Goal: Find specific page/section: Find specific page/section

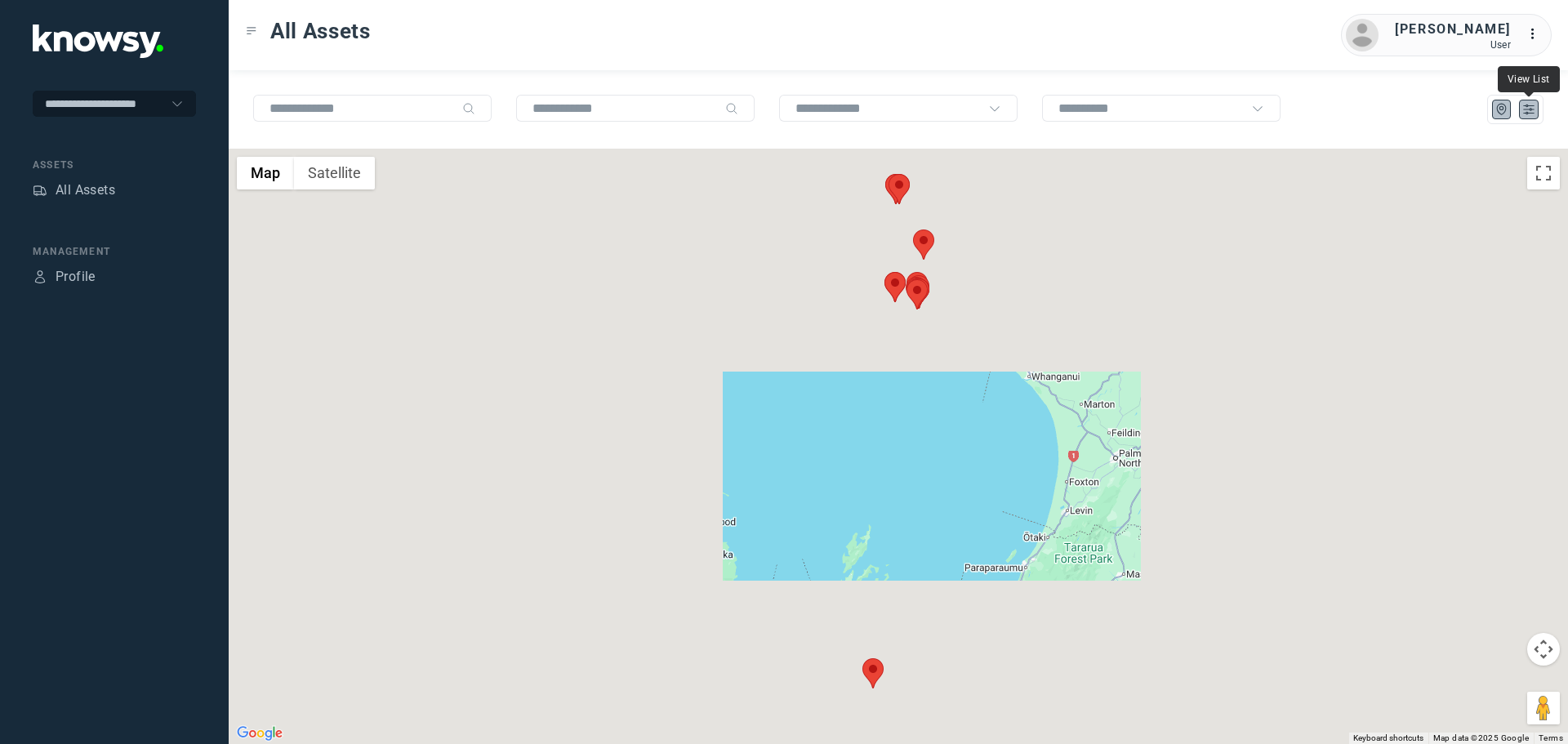
click at [1525, 110] on icon "List" at bounding box center [1529, 110] width 10 height 9
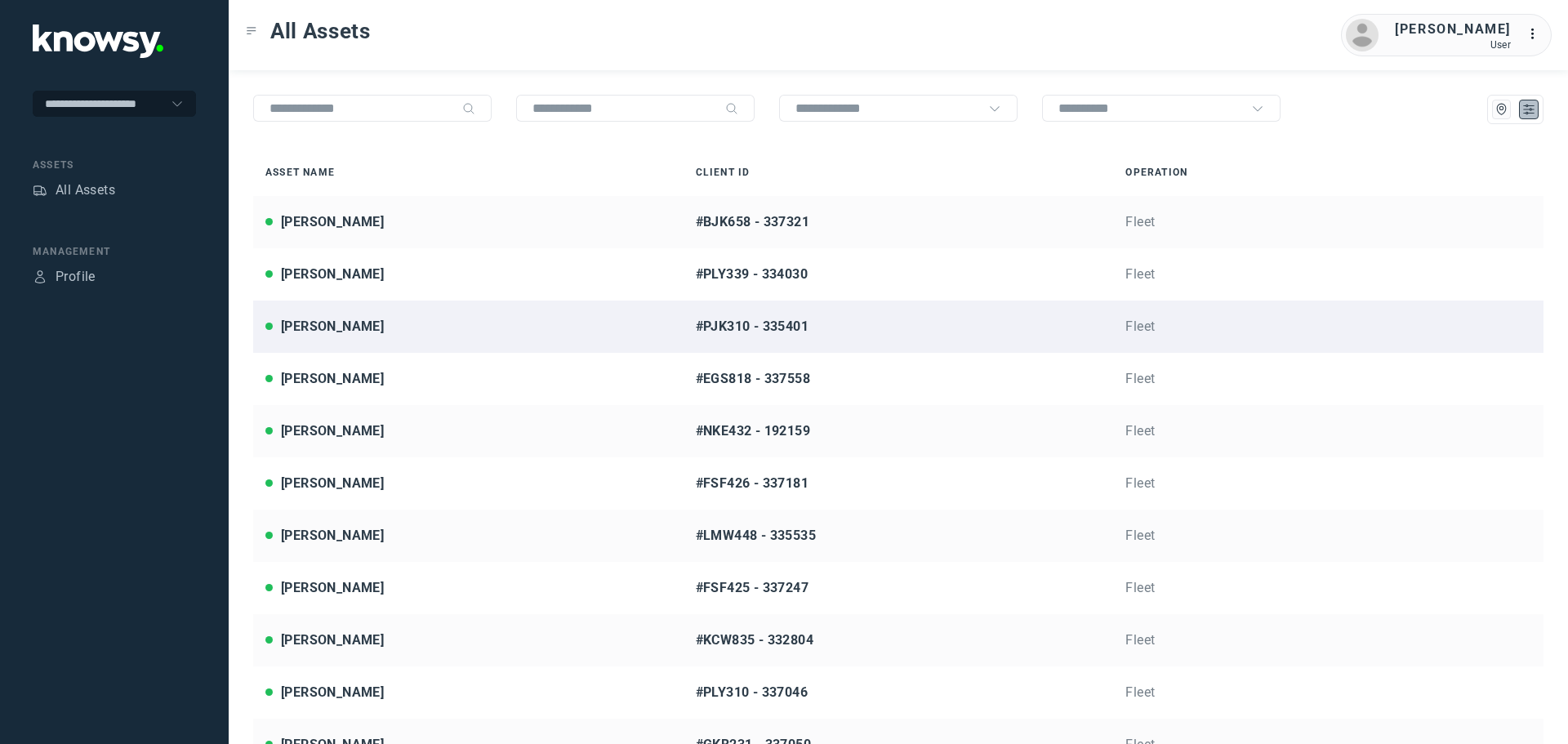
click at [391, 325] on div "[PERSON_NAME]" at bounding box center [469, 326] width 406 height 19
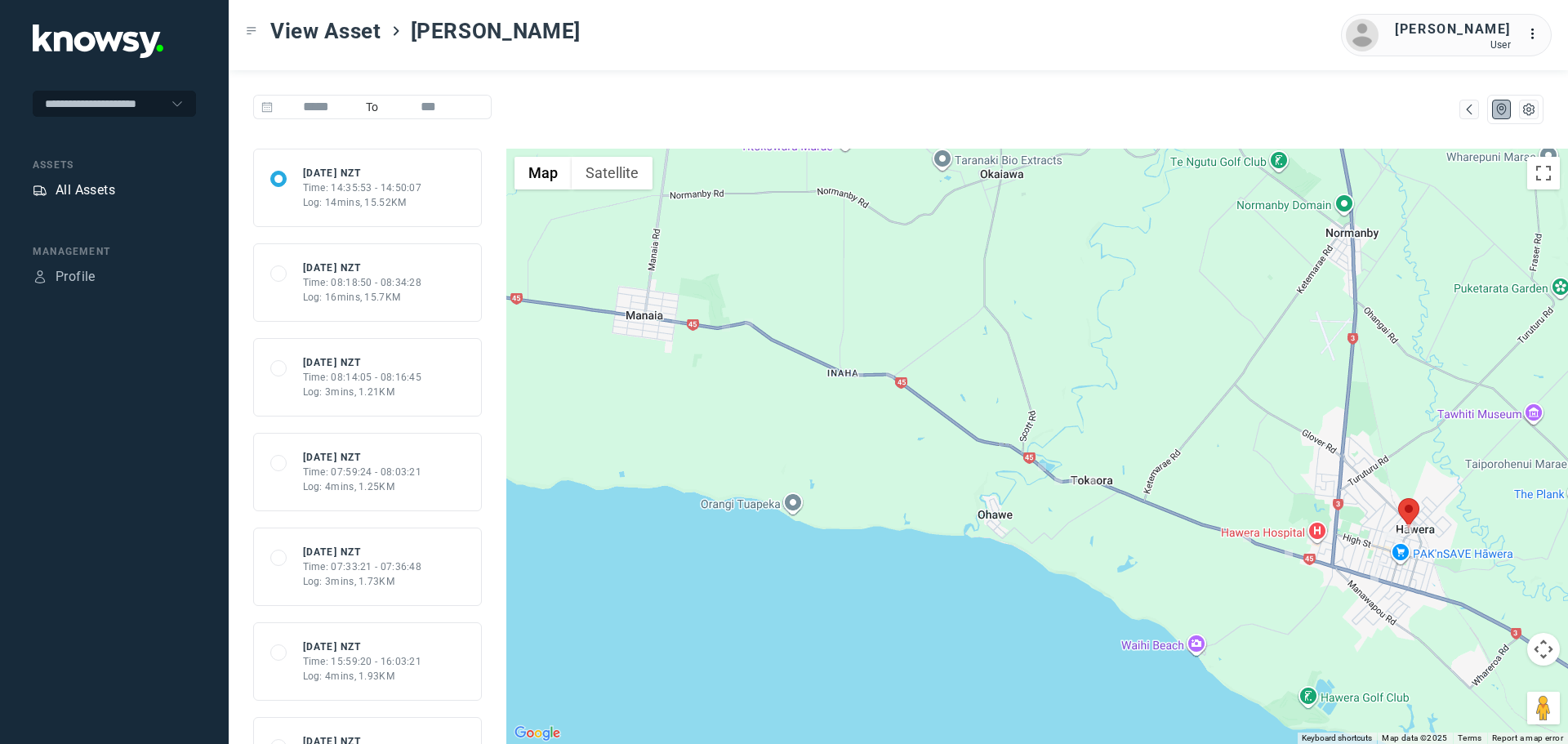
click at [87, 195] on div "All Assets" at bounding box center [84, 190] width 59 height 19
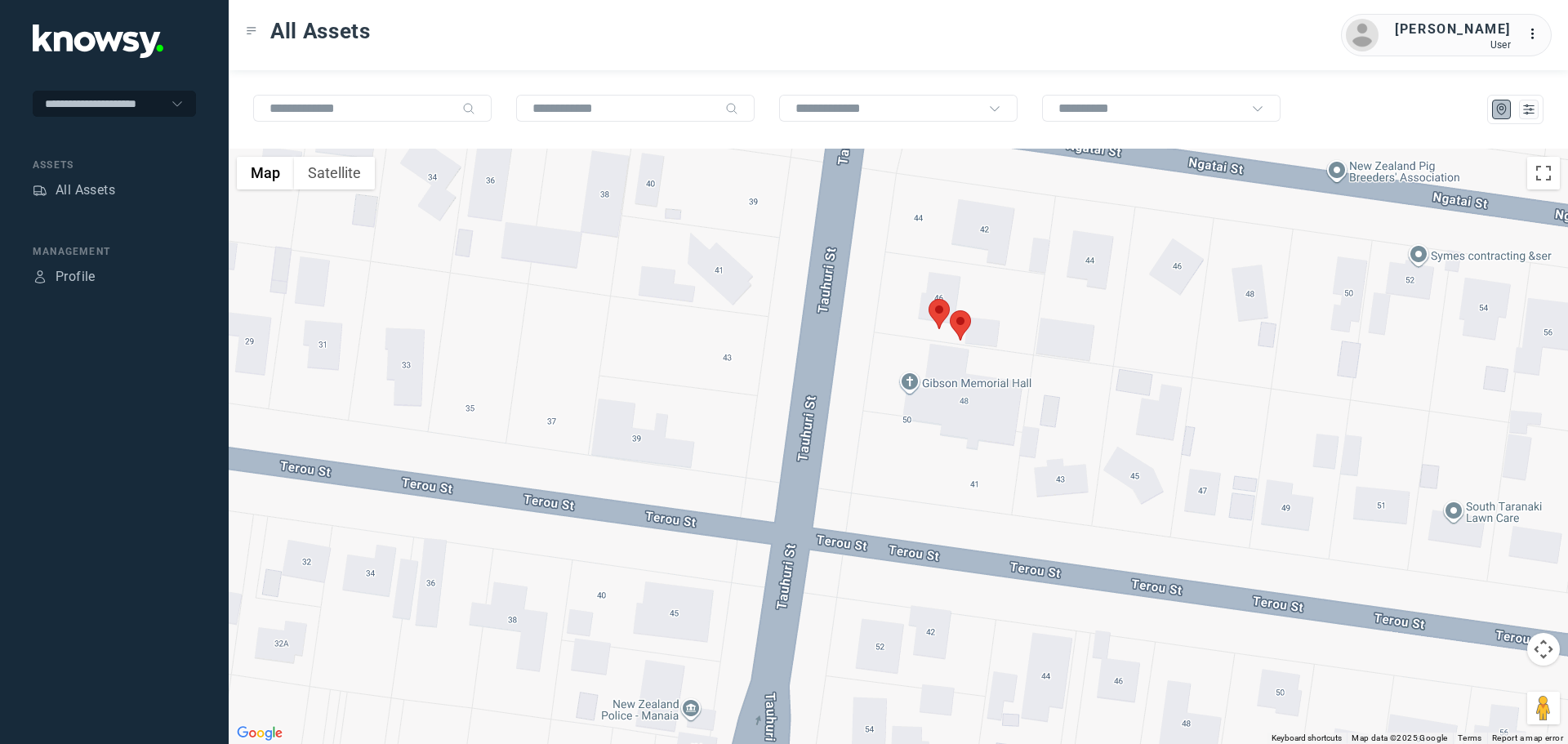
click at [929, 299] on area at bounding box center [929, 299] width 0 height 0
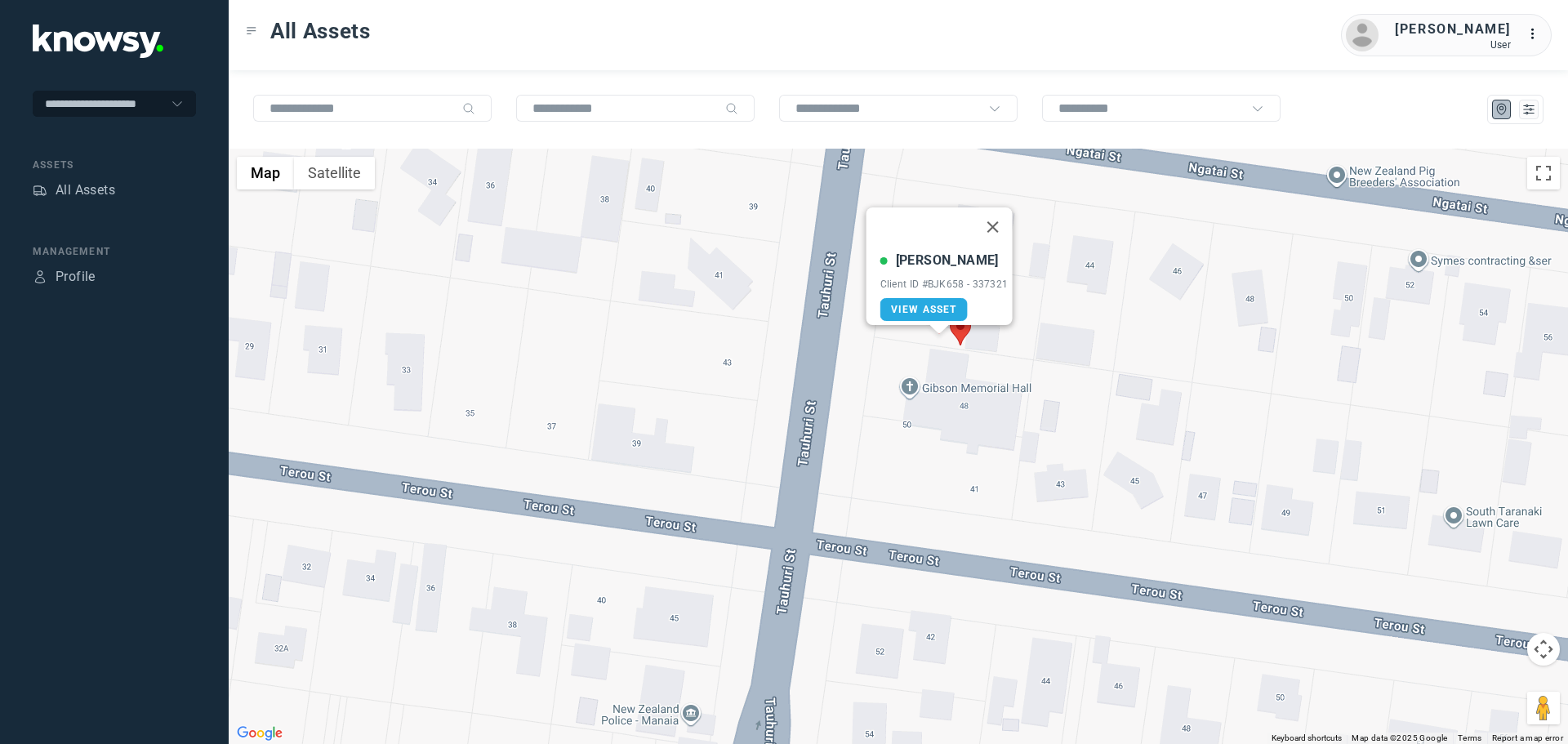
click at [949, 315] on area at bounding box center [949, 315] width 0 height 0
click at [1026, 237] on button "Close" at bounding box center [1013, 238] width 39 height 39
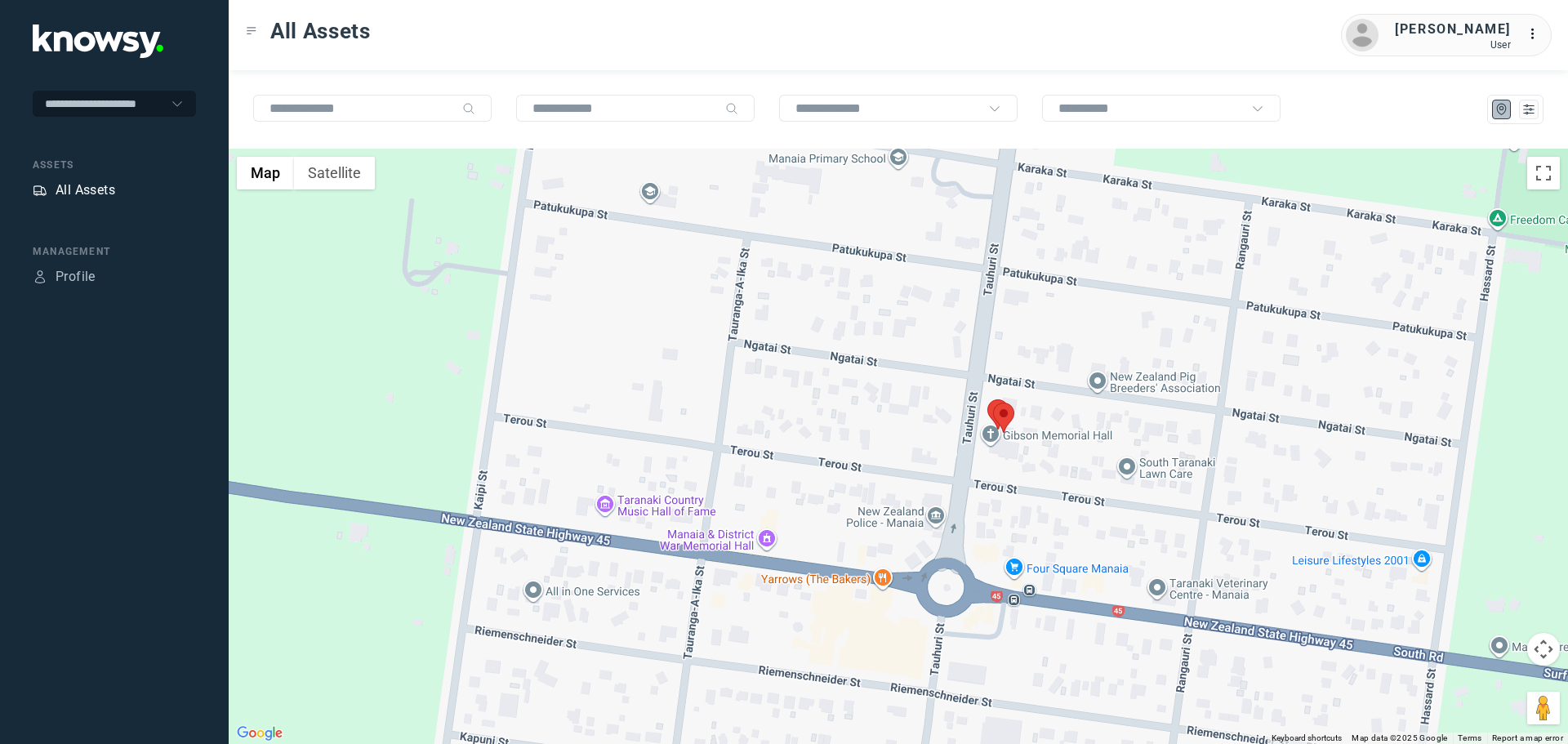
click at [101, 193] on div "All Assets" at bounding box center [84, 190] width 59 height 19
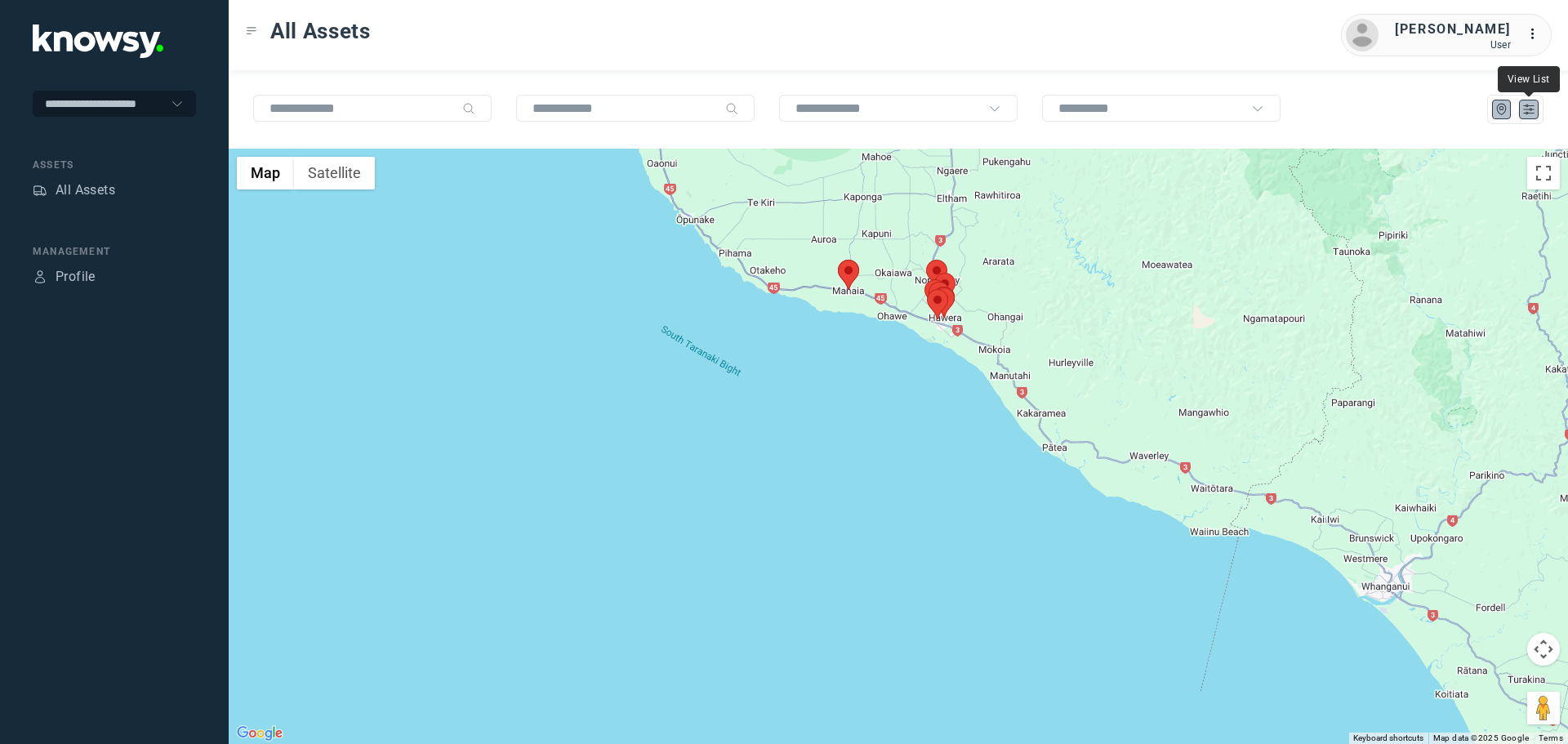
click at [1530, 115] on icon "List" at bounding box center [1529, 110] width 15 height 15
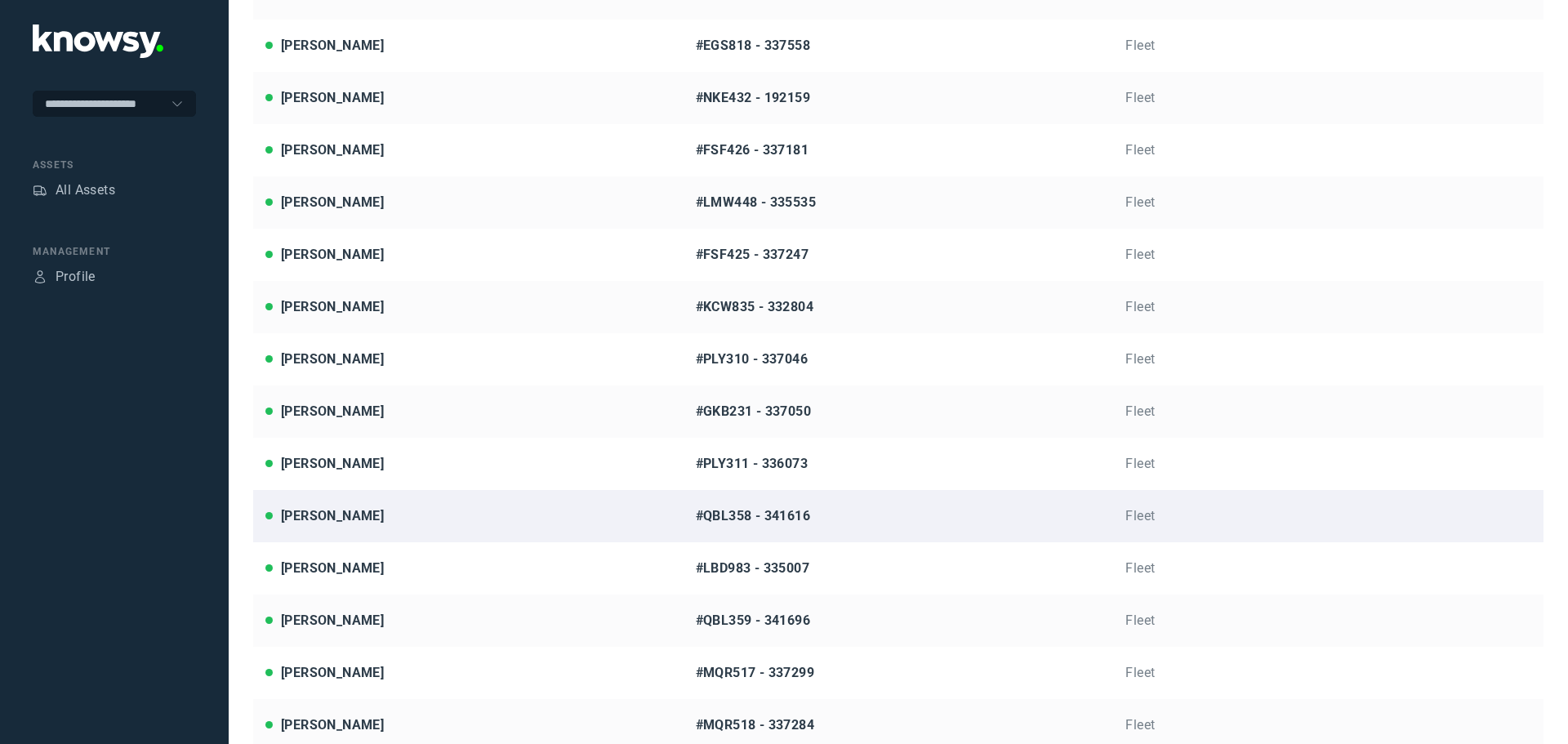
scroll to position [337, 0]
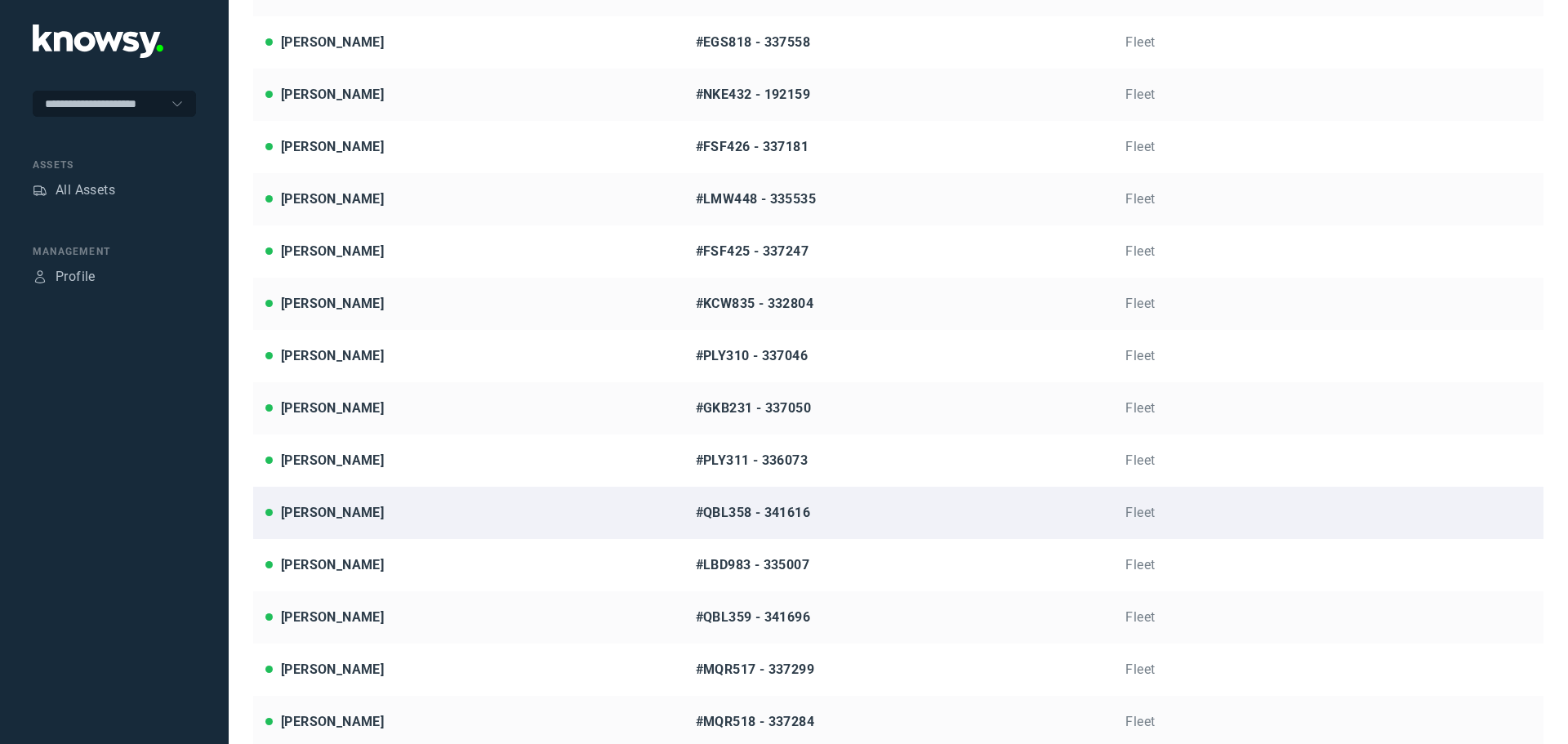
click at [393, 510] on div "[PERSON_NAME]" at bounding box center [469, 512] width 406 height 19
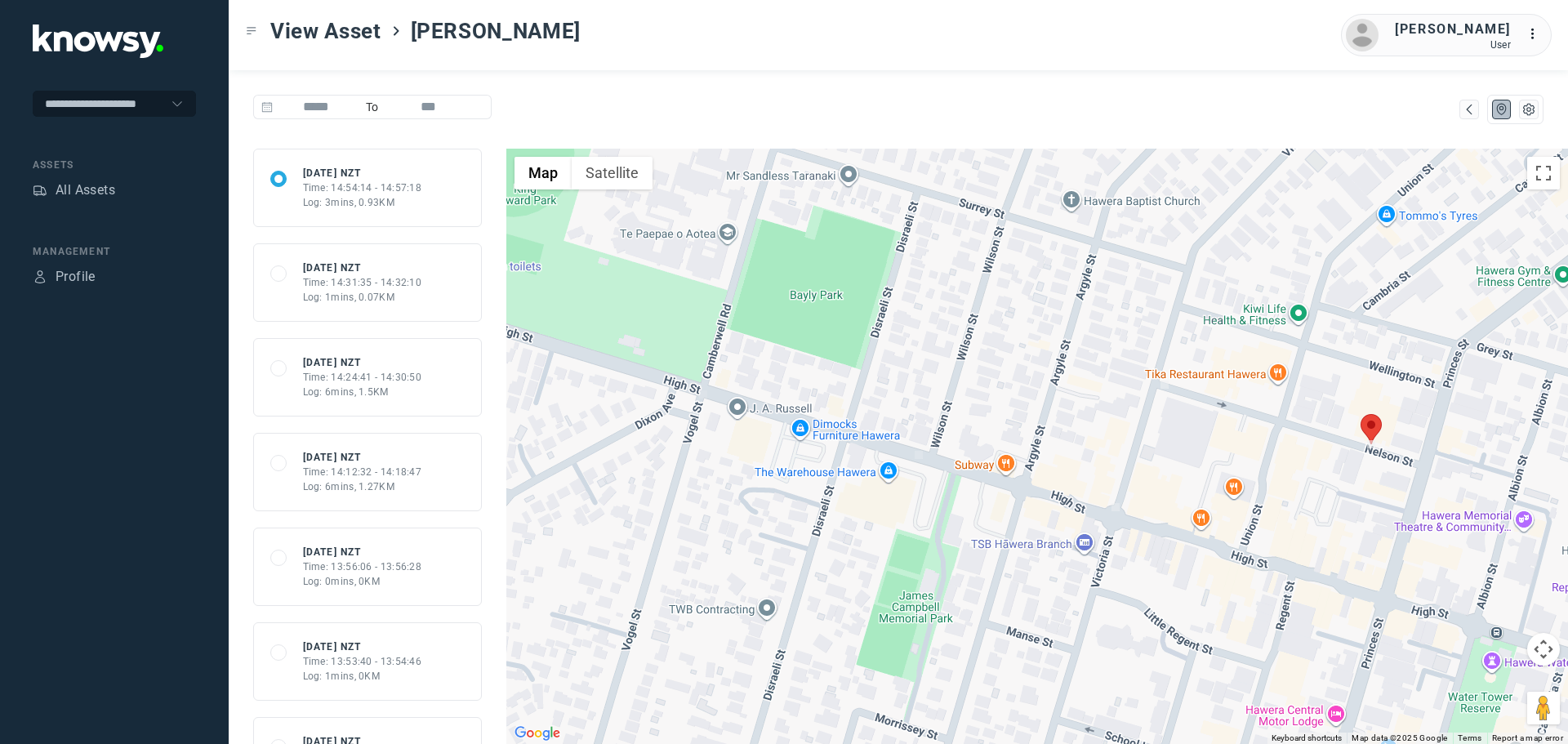
click at [1361, 414] on area at bounding box center [1361, 414] width 0 height 0
click at [1375, 414] on span "Refresh Asset" at bounding box center [1367, 420] width 88 height 12
click at [86, 186] on div "All Assets" at bounding box center [84, 190] width 59 height 19
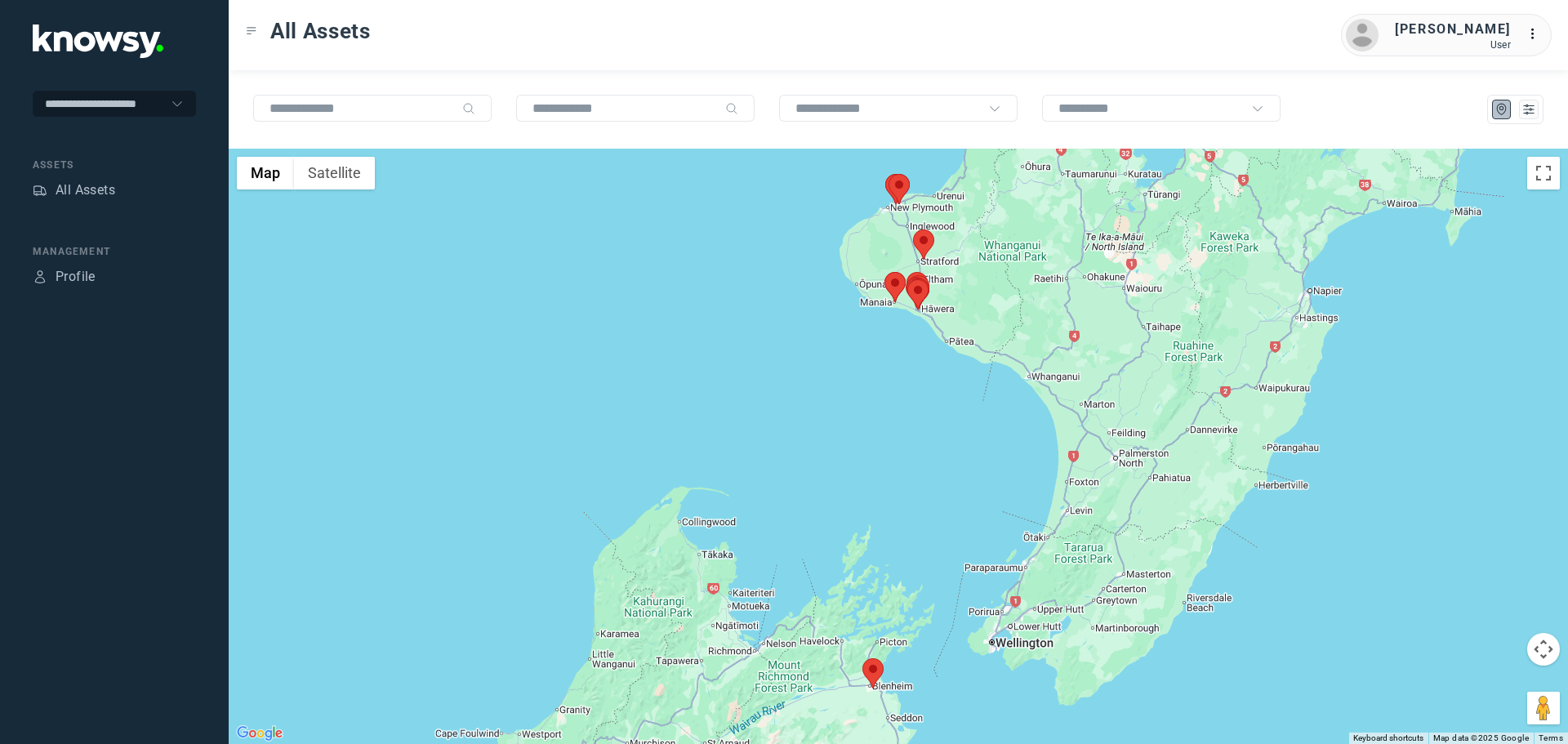
click at [705, 61] on div "All Assets [PERSON_NAME] User ..." at bounding box center [899, 35] width 1339 height 70
